Goal: Task Accomplishment & Management: Complete application form

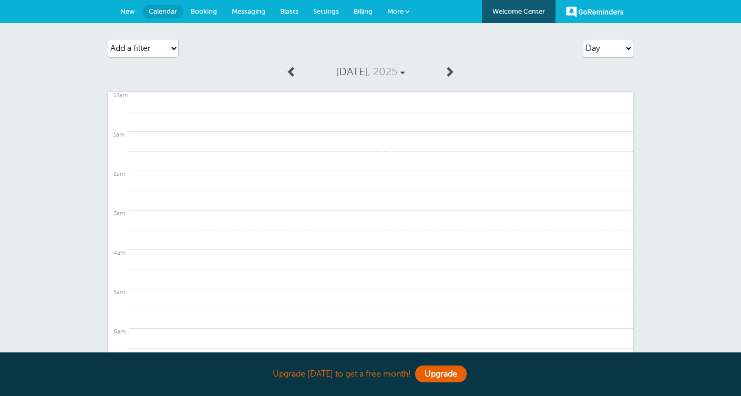
select select "day"
click at [401, 8] on span "More" at bounding box center [395, 11] width 16 height 8
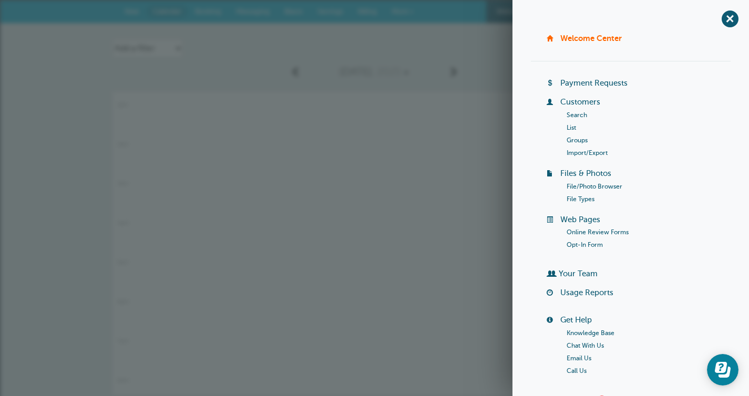
click at [574, 103] on link "Customers" at bounding box center [580, 102] width 40 height 8
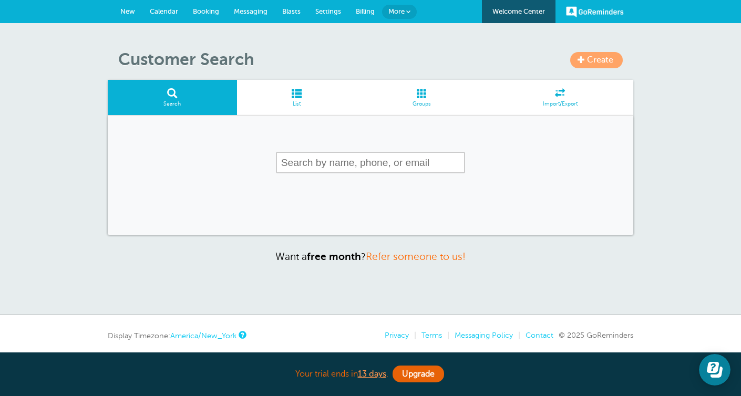
click at [588, 64] on span "Create" at bounding box center [600, 59] width 26 height 9
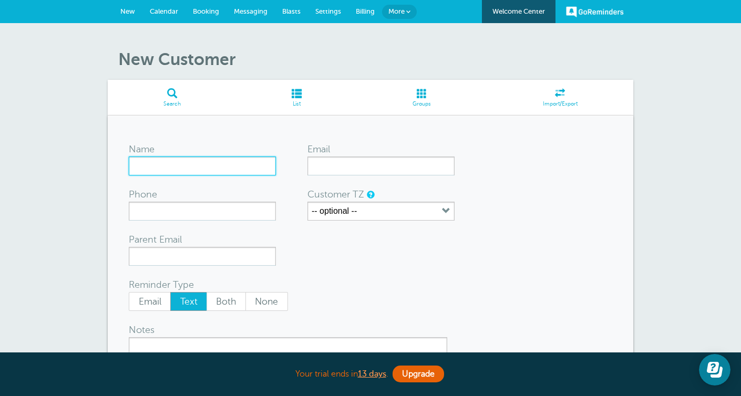
click at [196, 175] on input "Name" at bounding box center [202, 166] width 147 height 19
type input "Kyriakos G"
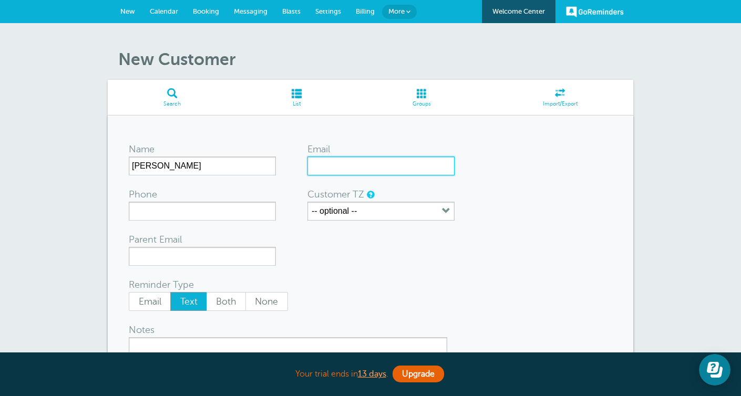
click at [332, 165] on input "Email" at bounding box center [380, 166] width 147 height 19
paste input "kyriakosgeo@gmail.com"
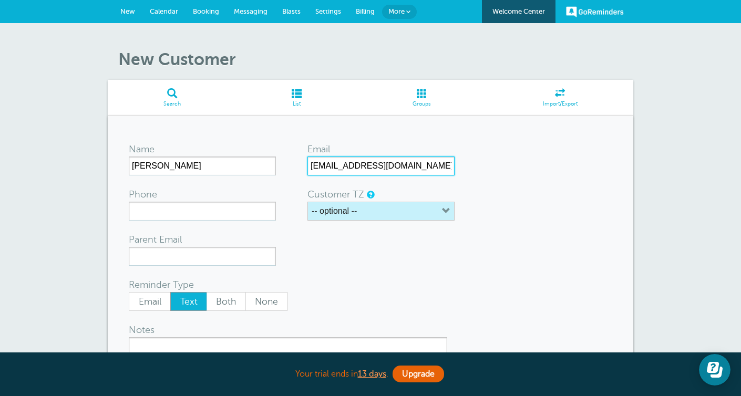
type input "kyriakosgeo@gmail.com"
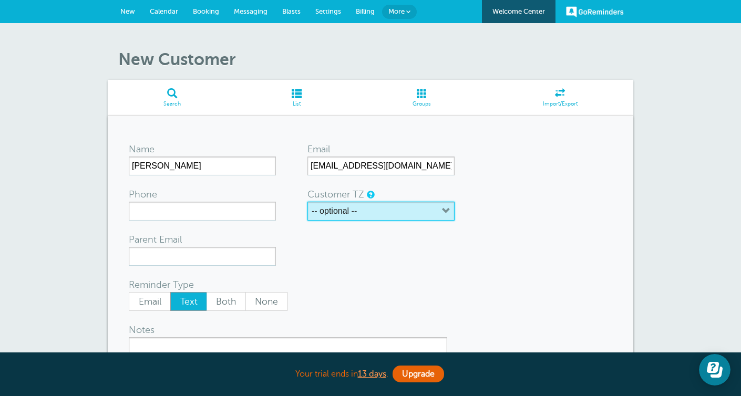
click at [346, 212] on label "-- optional --" at bounding box center [334, 211] width 45 height 9
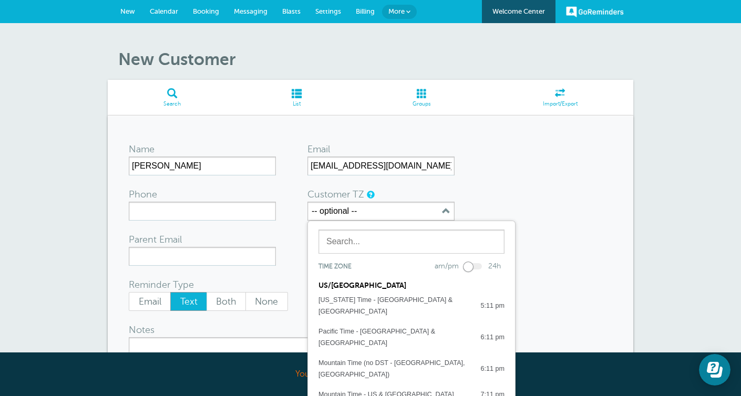
click at [349, 285] on div "US/CANADA" at bounding box center [411, 281] width 207 height 17
click at [533, 194] on form "Name Kyriakos G Email kyriakosgeo@gmail.com Phone Customer TZ -- optional -- Ti…" at bounding box center [371, 294] width 484 height 314
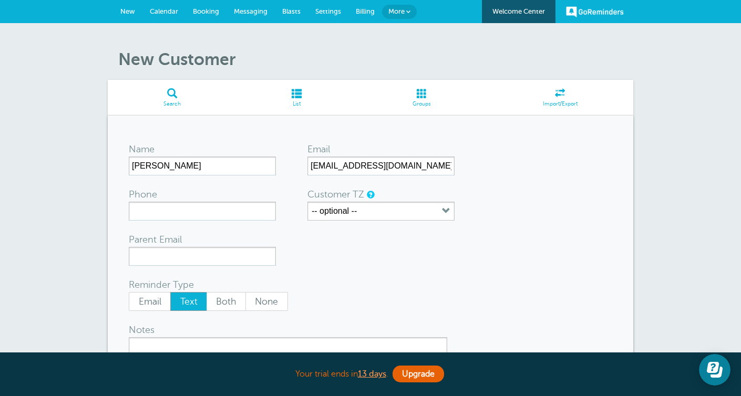
scroll to position [104, 0]
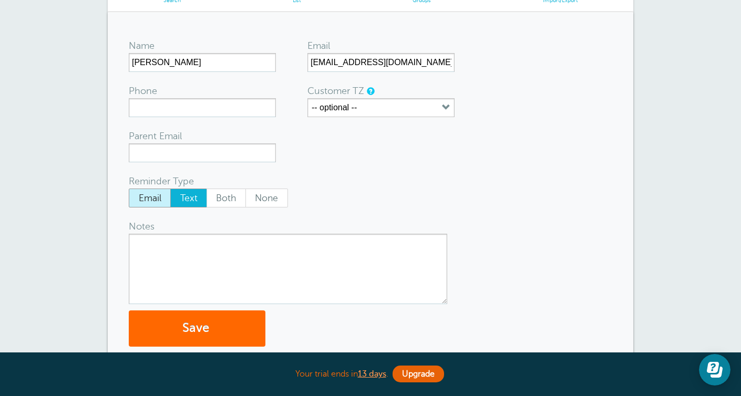
click at [158, 194] on span "Email" at bounding box center [149, 198] width 41 height 18
click at [129, 189] on input "Email" at bounding box center [128, 188] width 1 height 1
radio input "true"
click at [198, 336] on button "Save" at bounding box center [197, 329] width 137 height 36
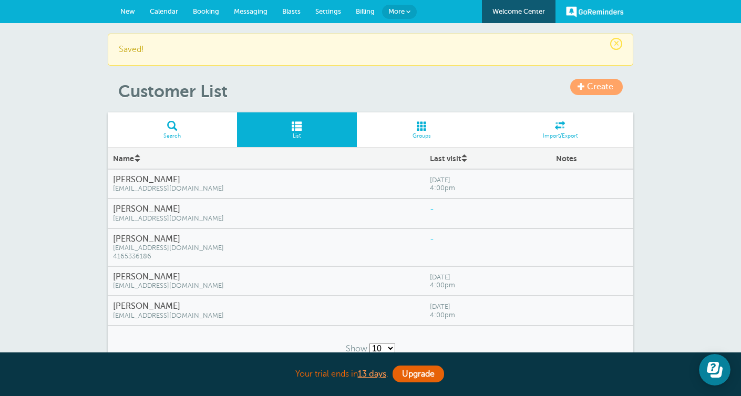
click at [422, 135] on span "Groups" at bounding box center [422, 136] width 120 height 6
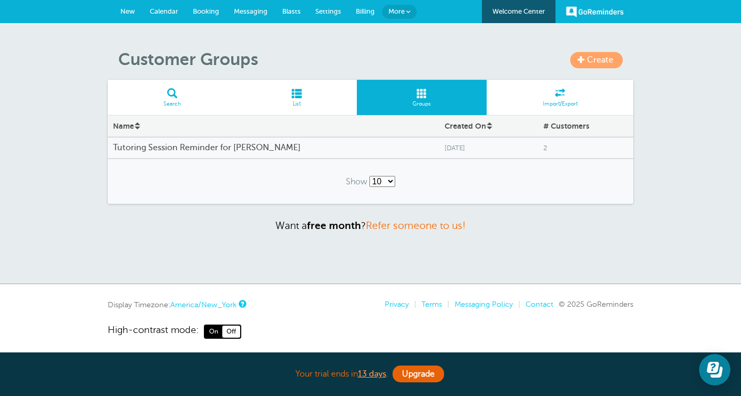
click at [589, 64] on span "Create" at bounding box center [600, 59] width 26 height 9
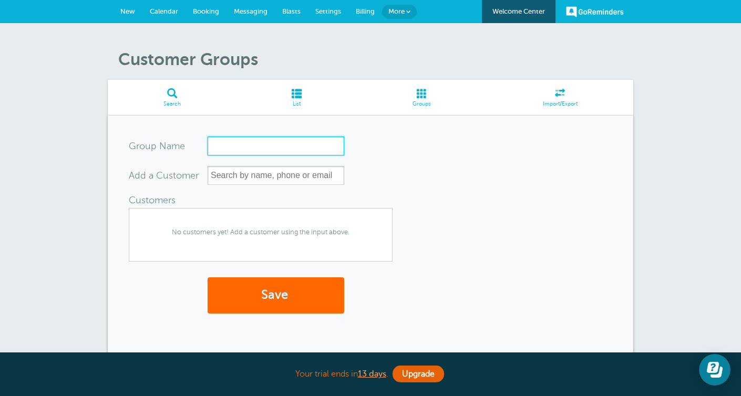
click at [254, 147] on input "Group Name" at bounding box center [276, 146] width 137 height 19
type input "Tutoring session reminder for [PERSON_NAME]"
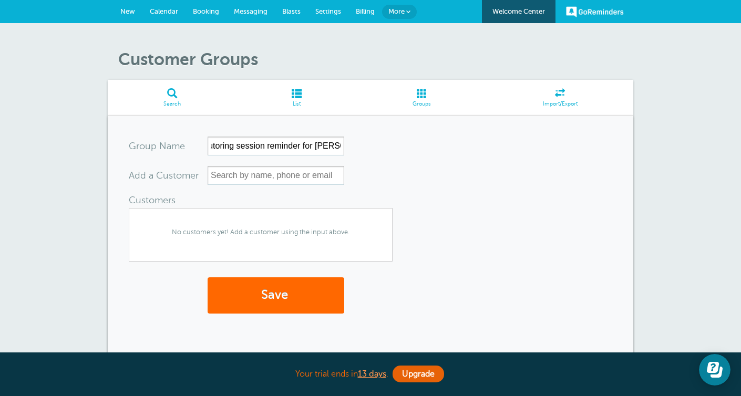
click at [225, 243] on div "No customers yet! Add a customer using the input above." at bounding box center [261, 235] width 264 height 54
click at [239, 169] on input "text" at bounding box center [276, 175] width 137 height 19
type input "k"
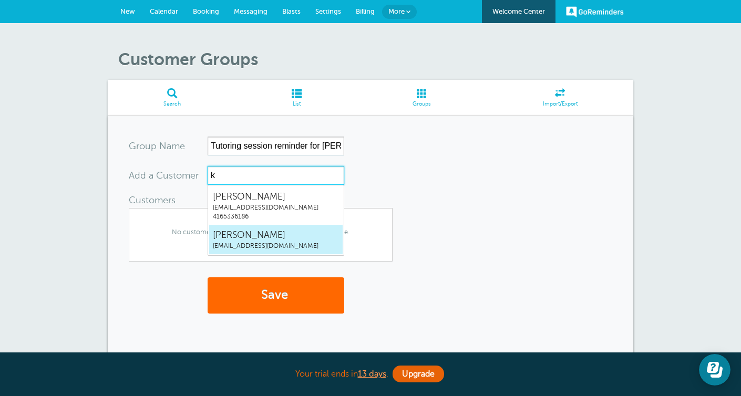
click at [250, 231] on span "Kyriakos G" at bounding box center [276, 235] width 126 height 13
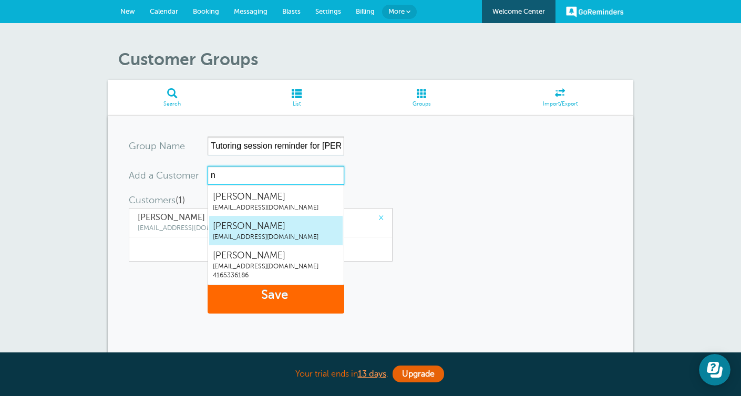
type input "ni"
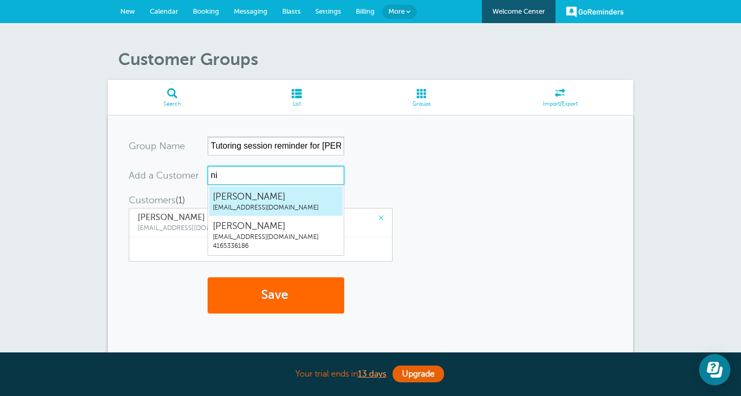
click at [255, 203] on span "nitb8530@gmail.com" at bounding box center [276, 207] width 126 height 9
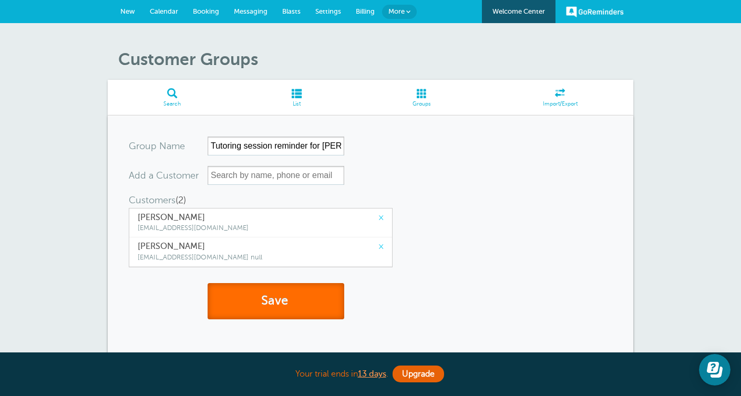
click at [268, 303] on button "Save" at bounding box center [276, 301] width 137 height 36
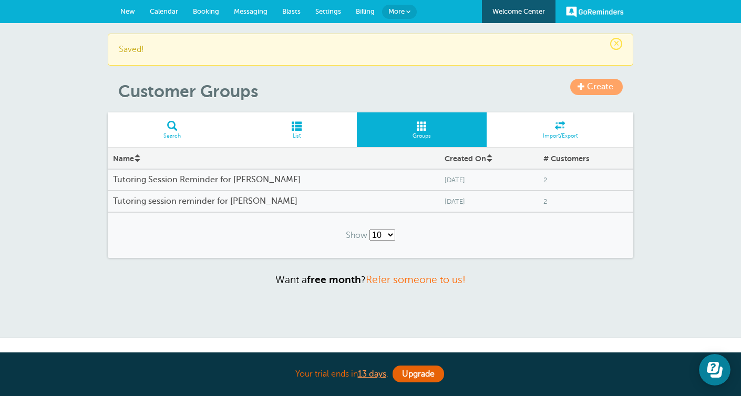
click at [239, 199] on h4 "Tutoring session reminder for [PERSON_NAME]" at bounding box center [273, 202] width 321 height 10
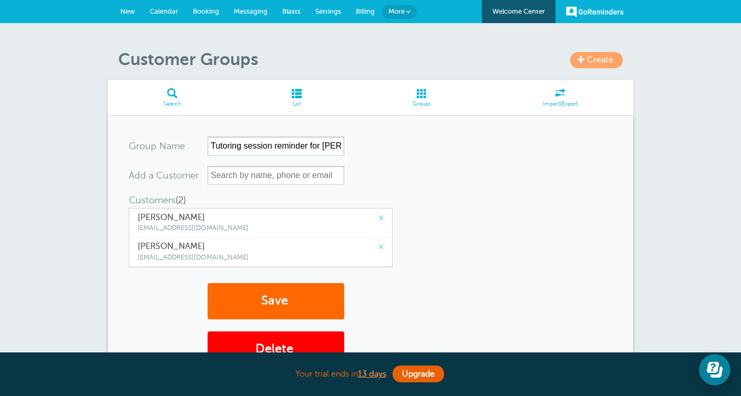
click at [394, 8] on span "More" at bounding box center [396, 11] width 16 height 8
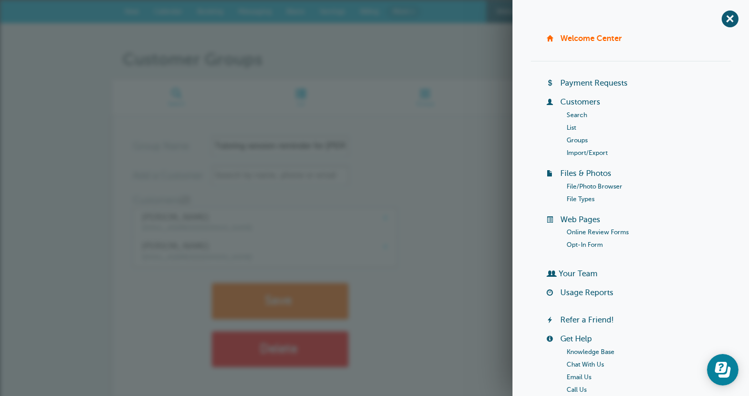
click at [413, 198] on form "Group Name Tutoring session reminder for [PERSON_NAME] Add a Customer Customers…" at bounding box center [375, 239] width 484 height 204
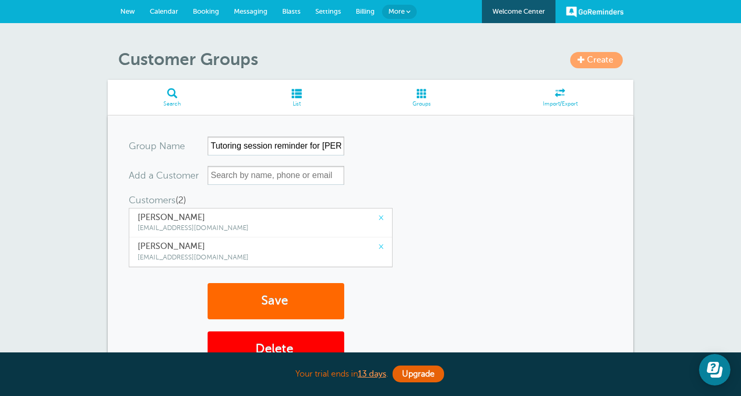
click at [238, 11] on span "Messaging" at bounding box center [251, 11] width 34 height 8
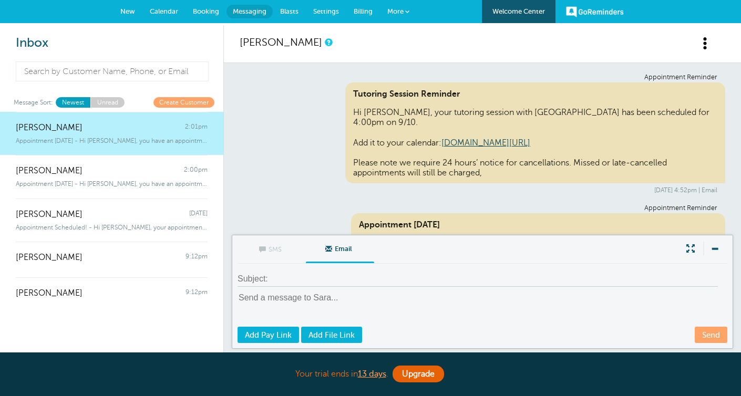
scroll to position [111, 0]
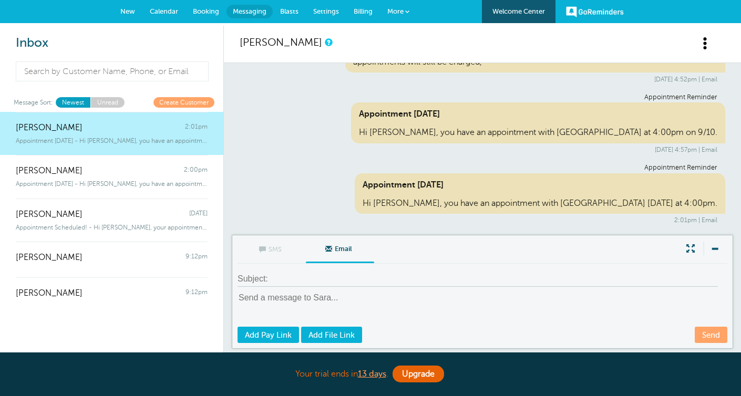
click at [198, 21] on link "Booking" at bounding box center [206, 11] width 41 height 23
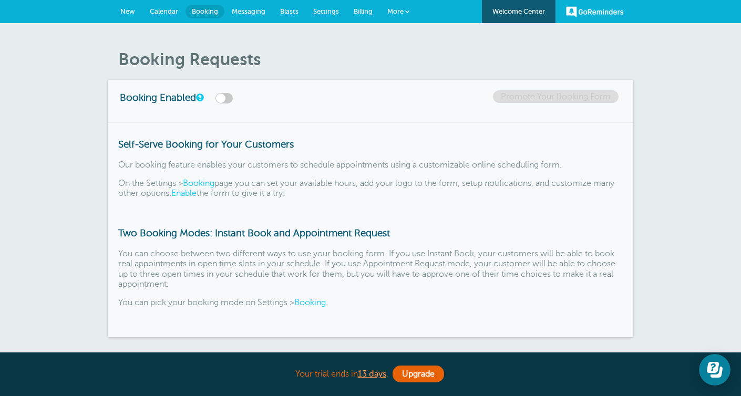
click at [126, 11] on span "New" at bounding box center [127, 11] width 15 height 8
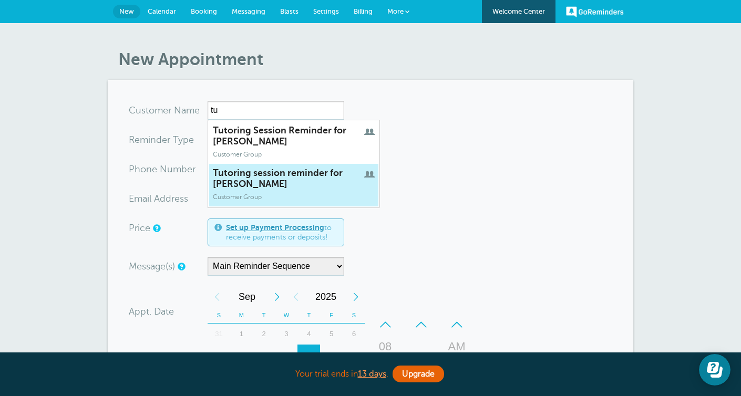
click at [243, 177] on span "Tutoring session reminder for [PERSON_NAME]" at bounding box center [294, 179] width 162 height 22
type input "Tutoring session reminder for [PERSON_NAME]"
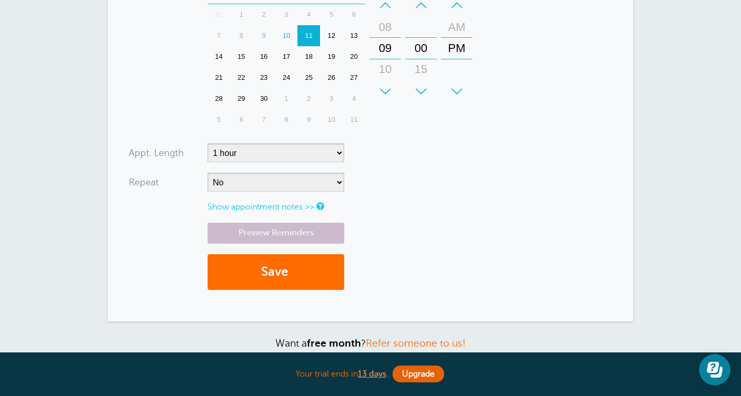
scroll to position [267, 0]
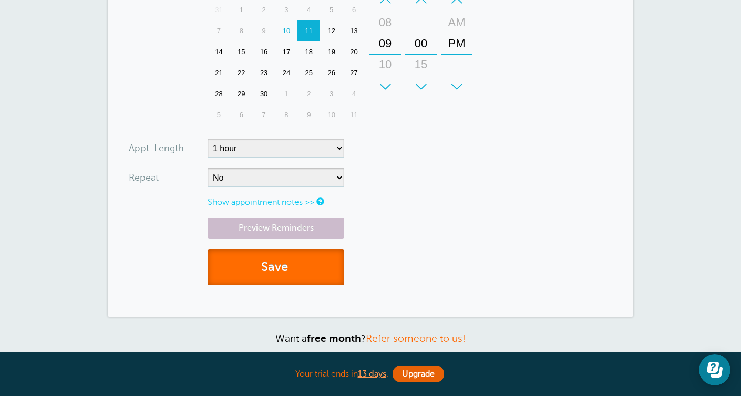
click at [295, 280] on button "Save" at bounding box center [276, 268] width 137 height 36
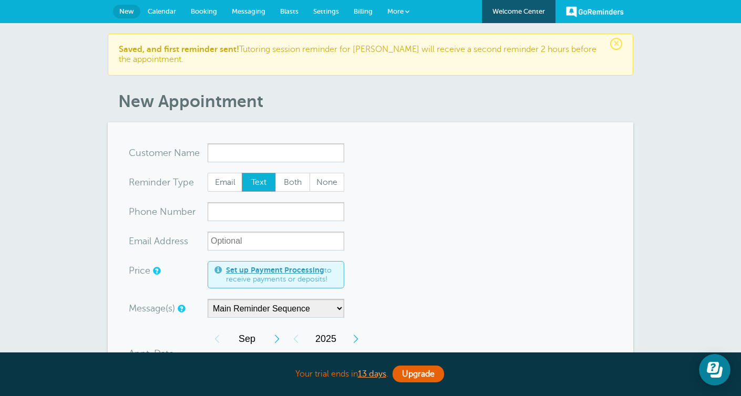
click at [162, 16] on link "Calendar" at bounding box center [161, 11] width 43 height 23
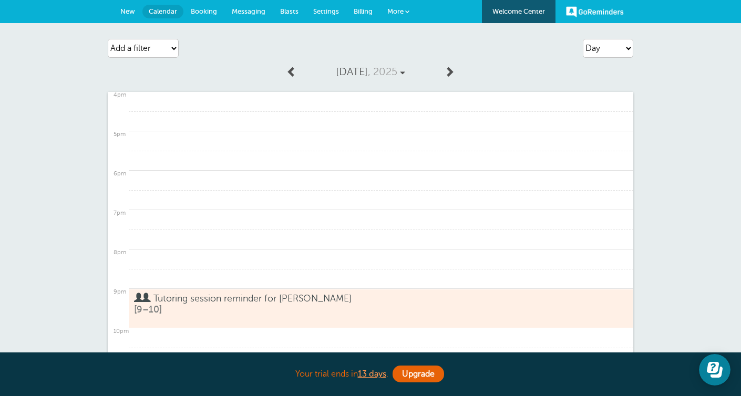
scroll to position [642, 0]
